Goal: Use online tool/utility: Utilize a website feature to perform a specific function

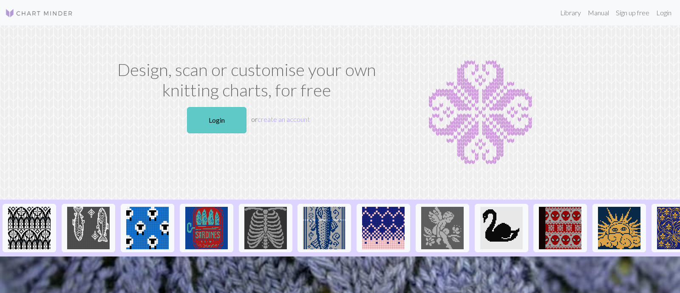
click at [214, 134] on link "Login" at bounding box center [217, 120] width 60 height 26
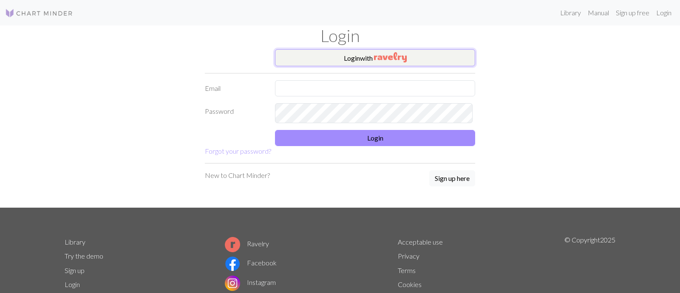
click at [386, 63] on img "button" at bounding box center [390, 57] width 33 height 10
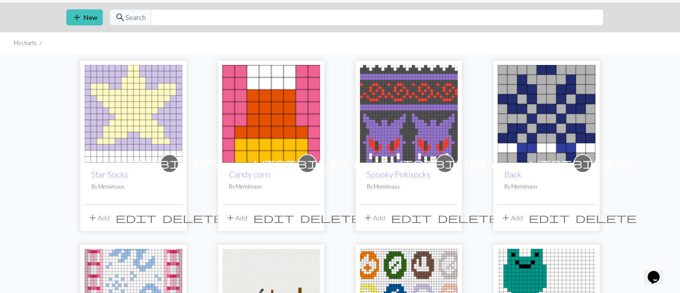
scroll to position [21, 0]
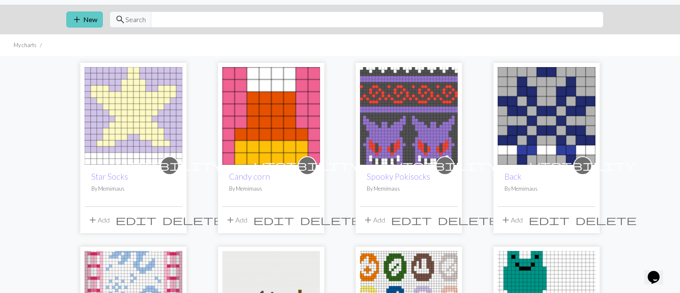
click at [78, 26] on span "add" at bounding box center [77, 20] width 10 height 12
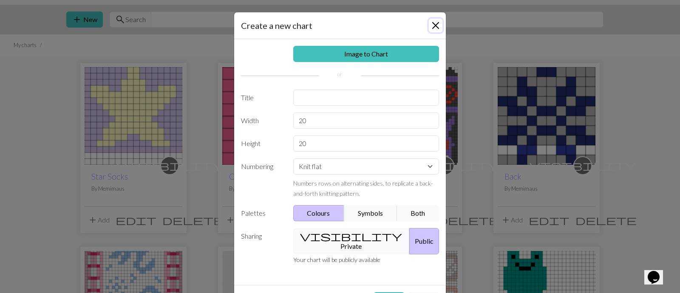
click at [429, 29] on button "Close" at bounding box center [436, 26] width 14 height 14
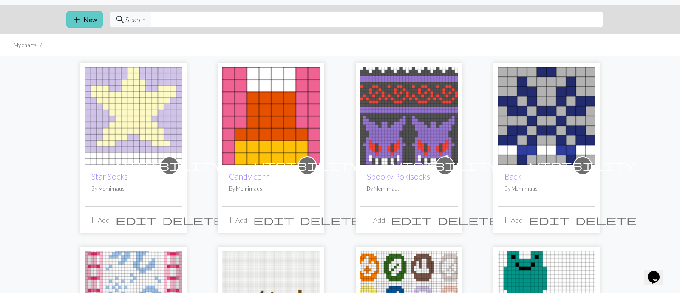
click at [98, 28] on button "add New" at bounding box center [84, 19] width 37 height 16
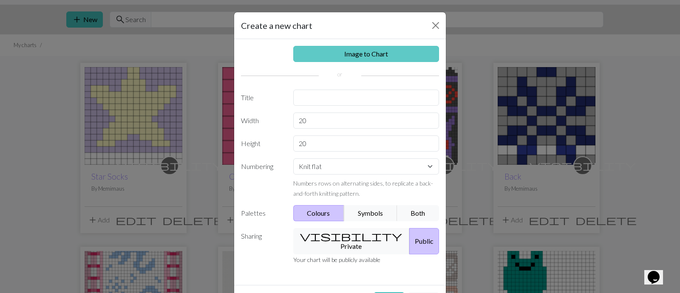
click at [332, 62] on link "Image to Chart" at bounding box center [366, 54] width 146 height 16
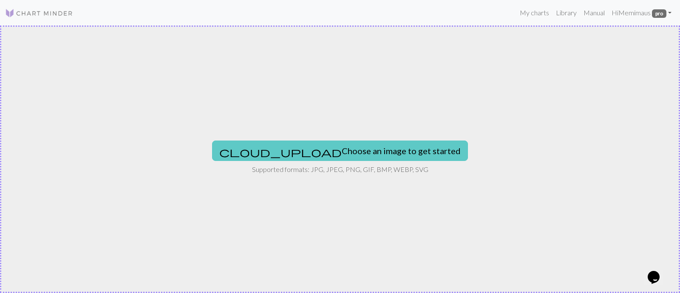
click at [319, 151] on button "cloud_upload Choose an image to get started" at bounding box center [340, 151] width 256 height 20
type input "C:\fakepath\Screenshot [DATE] 20.02.51.png"
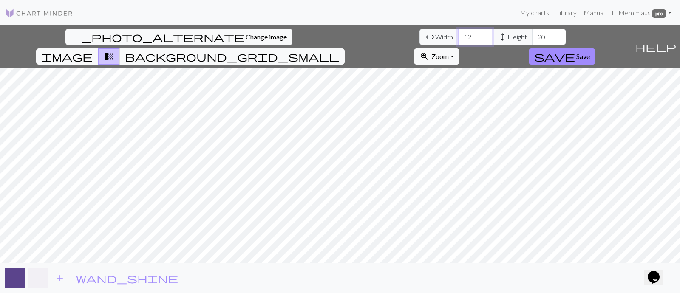
click at [458, 40] on input "12" at bounding box center [475, 37] width 34 height 16
click at [458, 40] on input "13" at bounding box center [475, 37] width 34 height 16
type input "14"
click at [458, 40] on input "14" at bounding box center [475, 37] width 34 height 16
click at [532, 39] on input "21" at bounding box center [549, 37] width 34 height 16
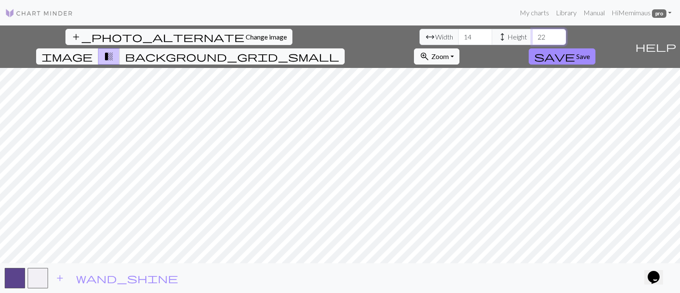
click at [532, 39] on input "22" at bounding box center [549, 37] width 34 height 16
drag, startPoint x: 306, startPoint y: 43, endPoint x: 263, endPoint y: 37, distance: 43.3
click at [420, 37] on div "arrow_range Width 14 height Height 22" at bounding box center [493, 37] width 147 height 16
type input "33"
type input "13"
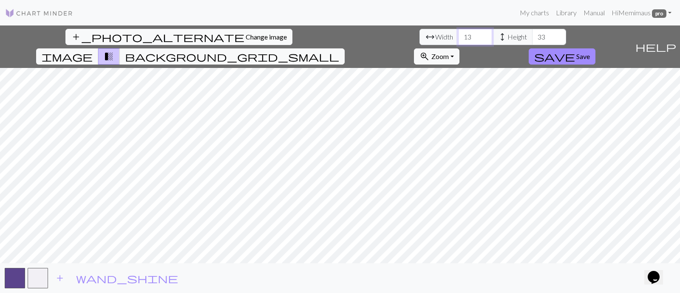
click at [458, 45] on input "13" at bounding box center [475, 37] width 34 height 16
click at [590, 52] on span "Save" at bounding box center [584, 56] width 14 height 8
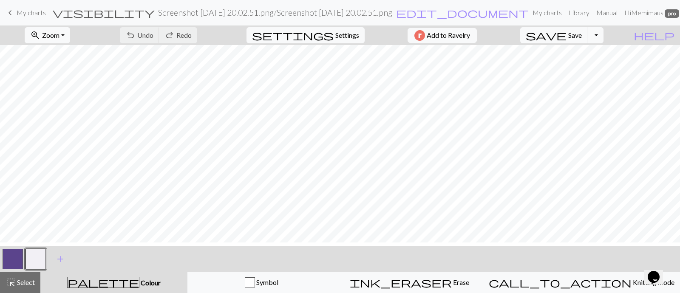
scroll to position [121, 0]
